Goal: Transaction & Acquisition: Purchase product/service

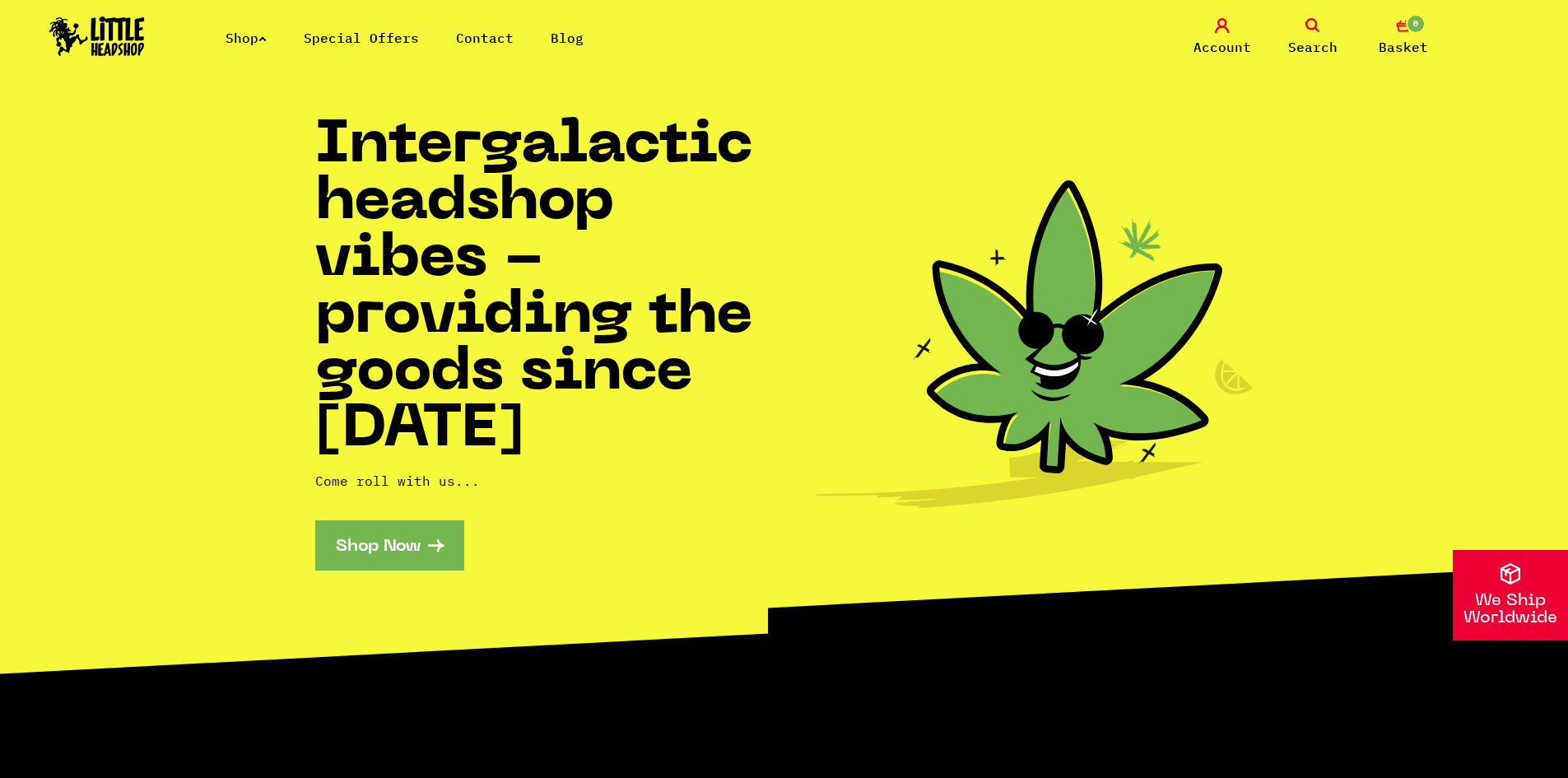
click at [388, 548] on link "Shop Now" at bounding box center [389, 545] width 149 height 50
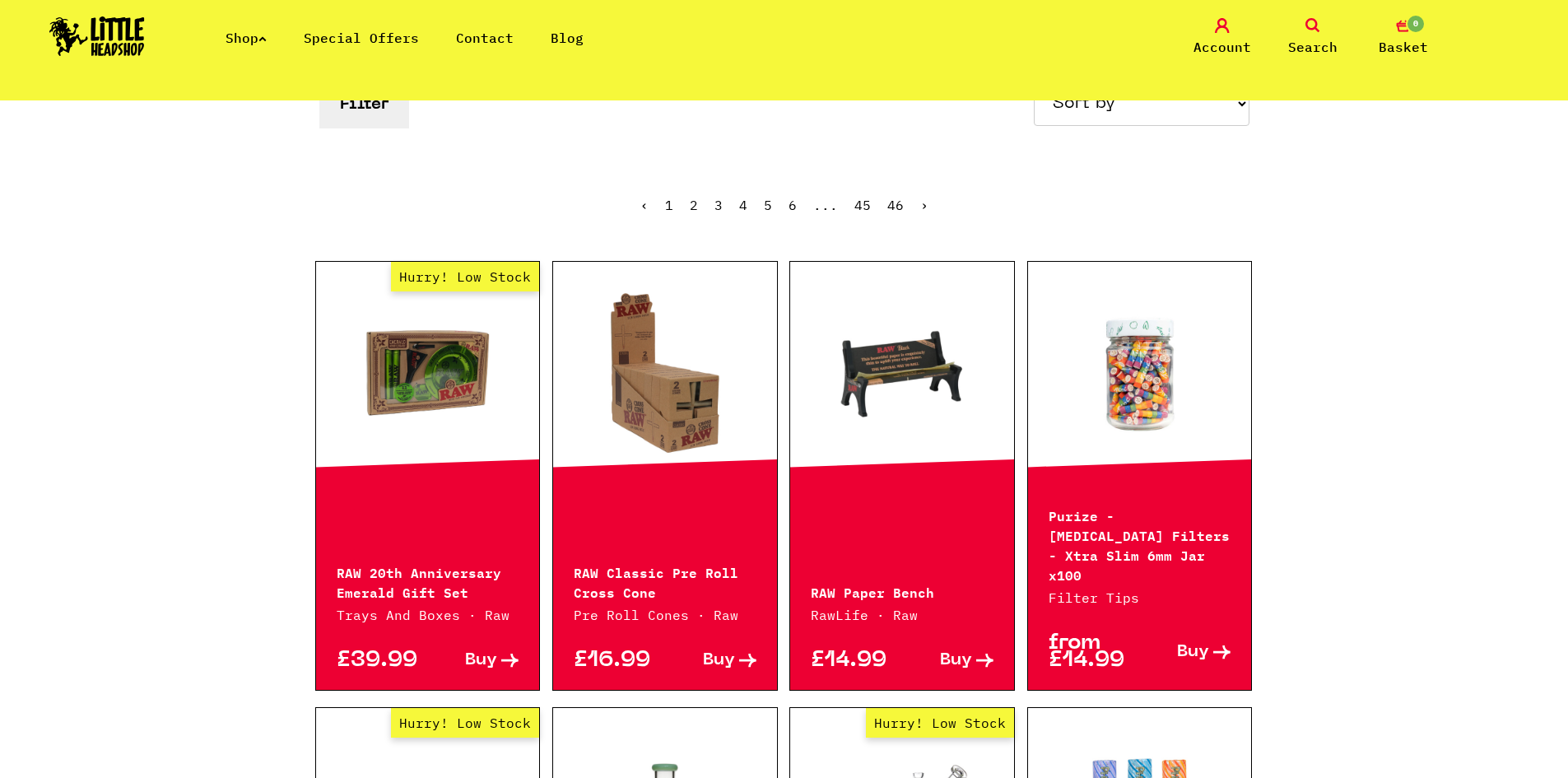
scroll to position [329, 0]
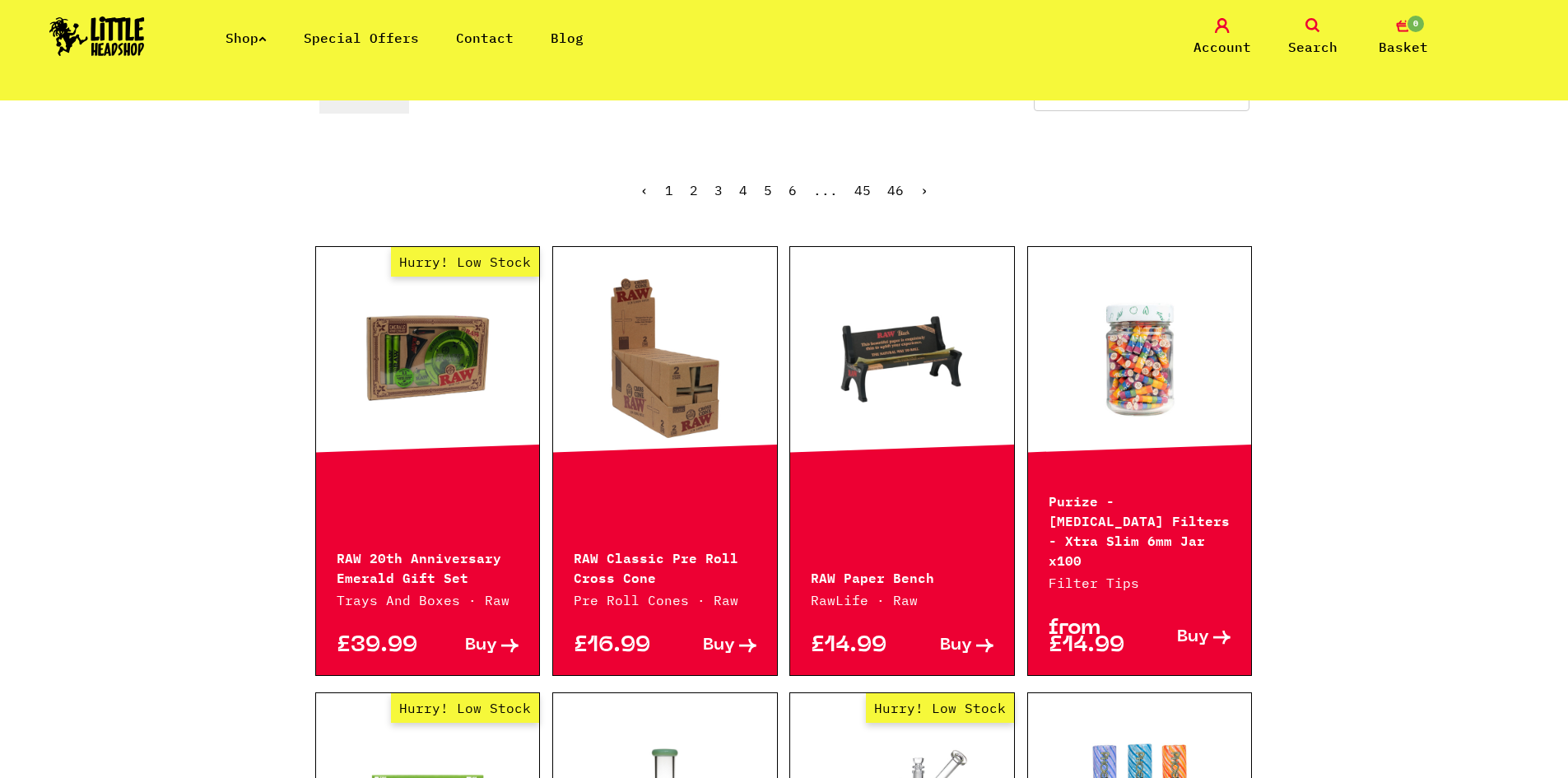
click at [458, 361] on link "Hurry! Low Stock" at bounding box center [428, 358] width 224 height 165
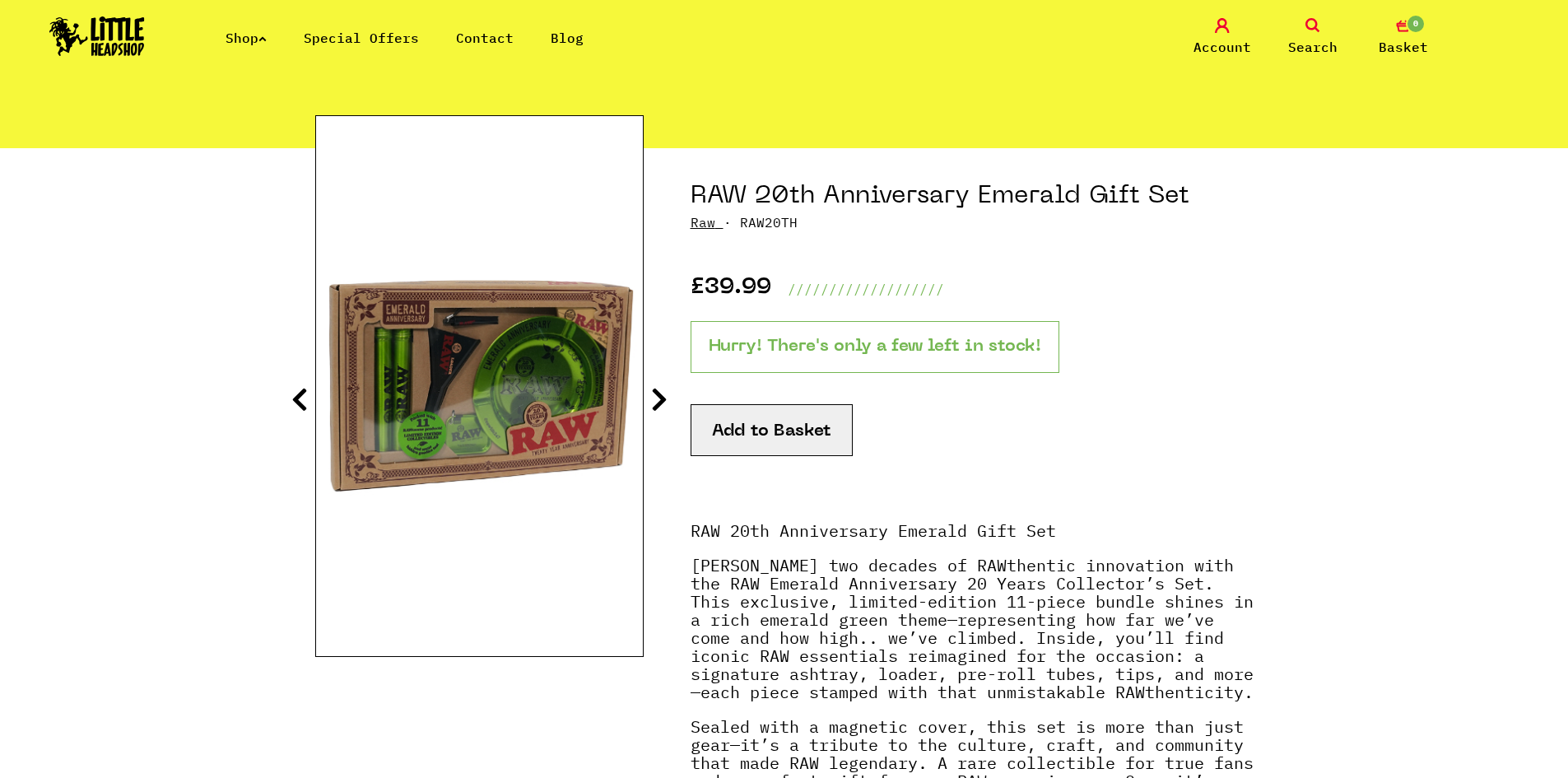
scroll to position [82, 0]
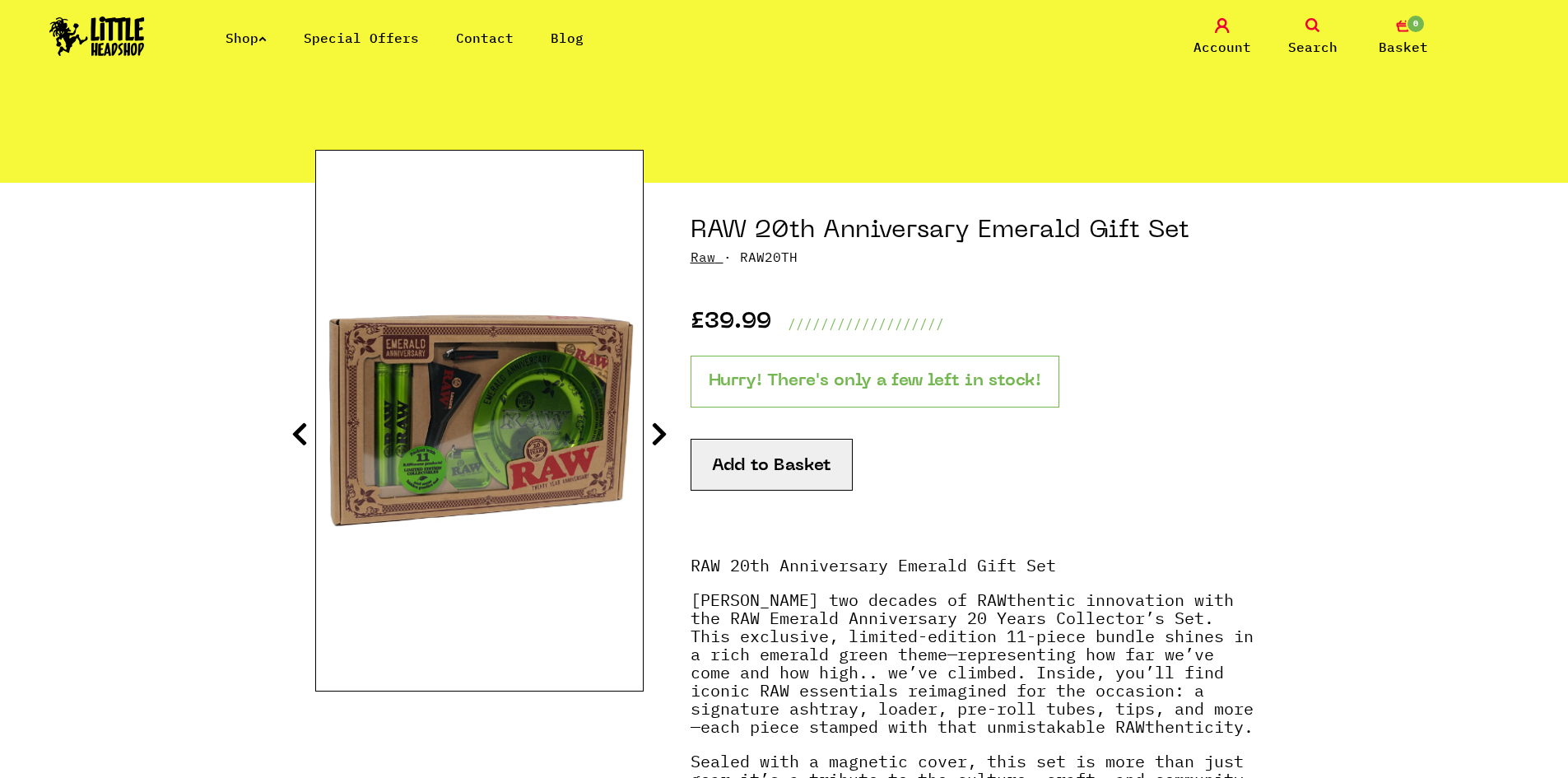
click at [655, 433] on icon at bounding box center [659, 433] width 16 height 26
